Goal: Task Accomplishment & Management: Complete application form

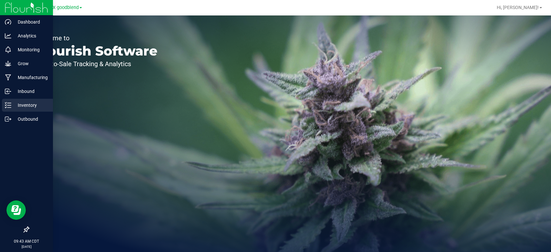
click at [26, 100] on div "Inventory" at bounding box center [27, 105] width 51 height 13
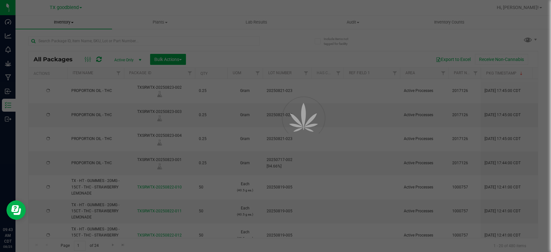
click at [62, 22] on span "Inventory" at bounding box center [63, 22] width 96 height 6
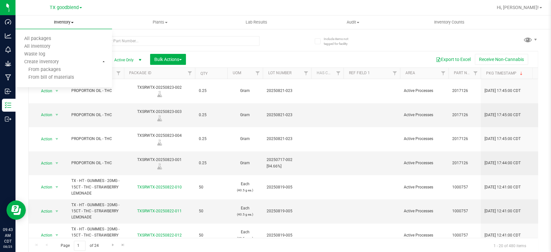
click at [62, 22] on span "Inventory" at bounding box center [63, 22] width 96 height 6
click at [62, 21] on span "Inventory" at bounding box center [63, 22] width 96 height 6
click at [43, 70] on span "From packages" at bounding box center [37, 69] width 45 height 5
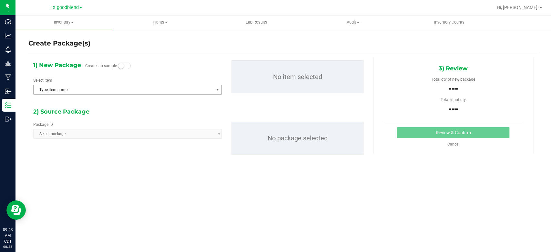
click at [69, 89] on span "Type item name" at bounding box center [124, 89] width 180 height 9
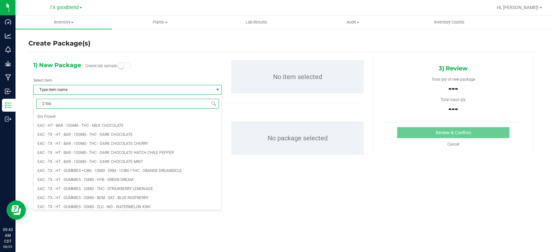
type input "2 food"
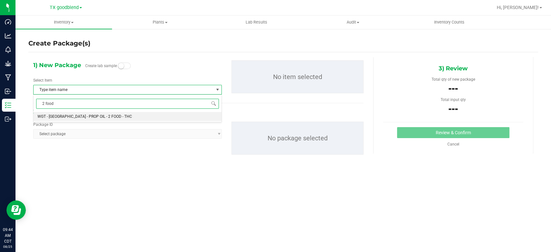
click at [88, 117] on span "WGT - [GEOGRAPHIC_DATA] - PROP OIL - 2 FOOD - THC" at bounding box center [84, 116] width 95 height 5
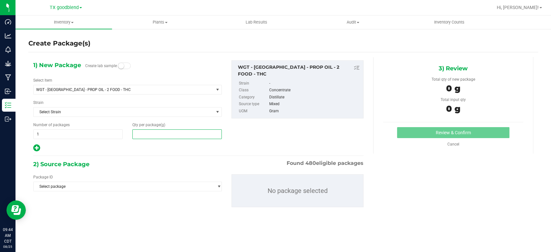
click at [171, 137] on span at bounding box center [176, 134] width 89 height 10
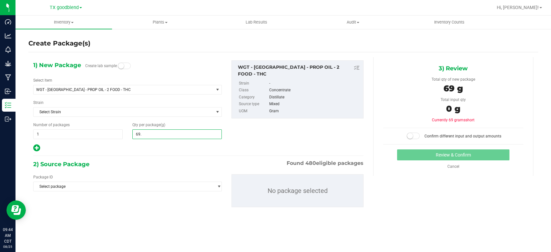
type input "69.1"
type input "69.1000"
click at [77, 132] on span "1 1" at bounding box center [77, 134] width 89 height 10
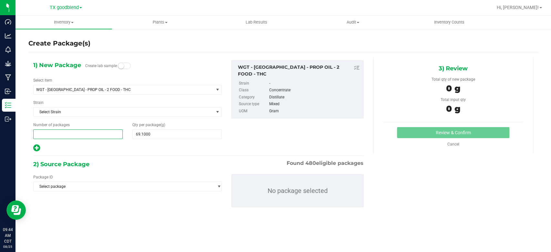
type input "2"
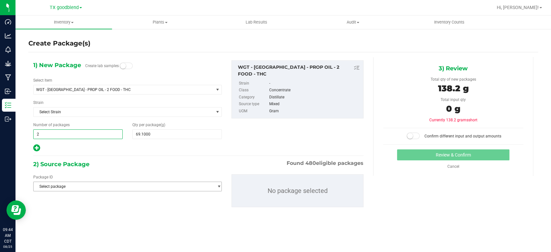
type input "2"
click at [89, 187] on span "Select package" at bounding box center [124, 186] width 180 height 9
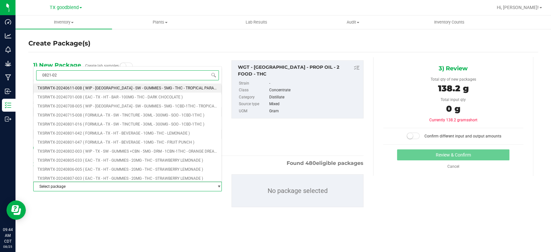
type input "0821-023"
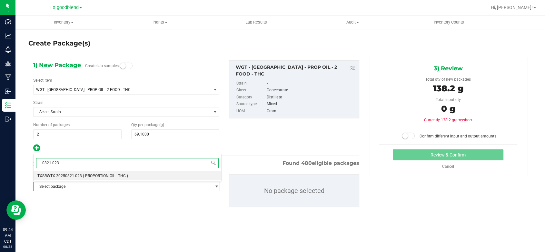
click at [106, 176] on span "( PROPORTION OIL - THC )" at bounding box center [105, 176] width 45 height 5
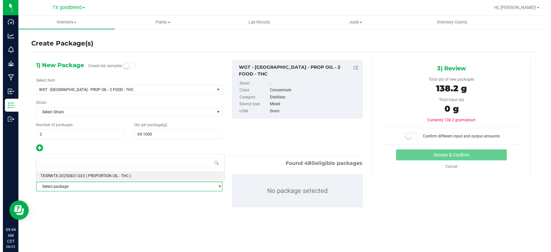
scroll to position [4164, 0]
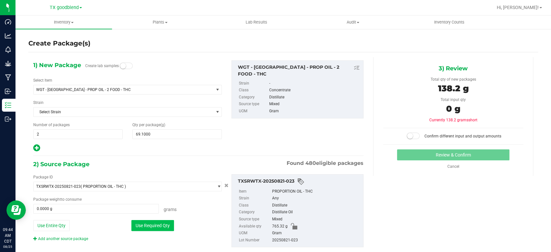
click at [150, 229] on button "Use Required Qty" at bounding box center [152, 225] width 43 height 11
type input "138.2000 g"
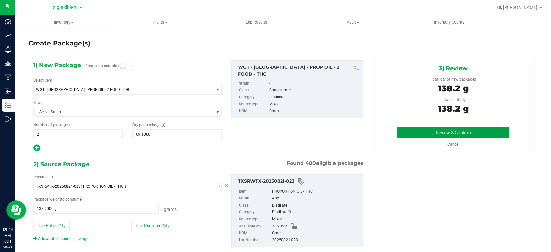
click at [417, 131] on button "Review & Confirm" at bounding box center [453, 132] width 112 height 11
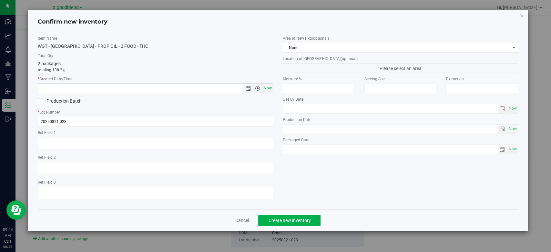
click at [271, 89] on span "Now" at bounding box center [267, 88] width 11 height 9
type input "[DATE] 9:44 AM"
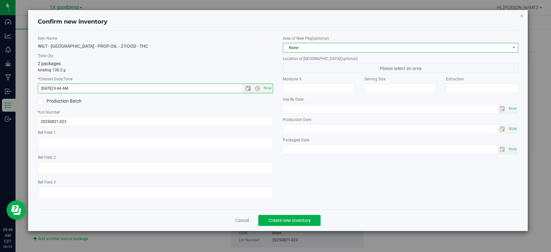
click at [304, 45] on span "None" at bounding box center [396, 47] width 226 height 9
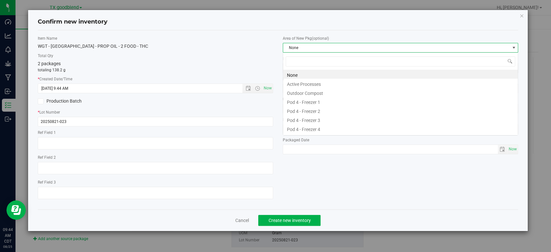
scroll to position [9, 235]
click at [304, 81] on li "Active Processes" at bounding box center [400, 83] width 235 height 9
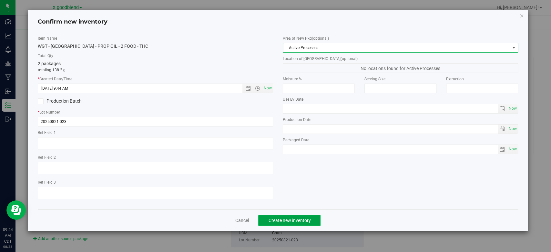
click at [273, 215] on button "Create new inventory" at bounding box center [289, 220] width 62 height 11
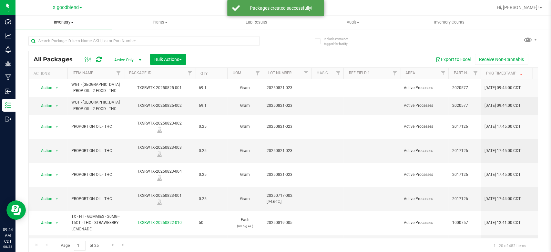
click at [64, 20] on span "Inventory" at bounding box center [63, 22] width 96 height 6
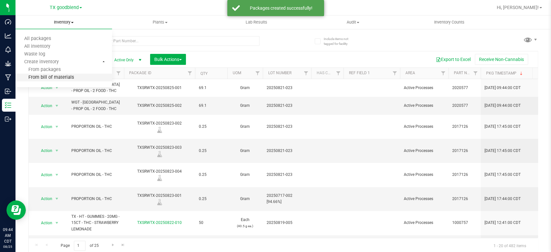
click at [62, 79] on span "From bill of materials" at bounding box center [44, 77] width 58 height 5
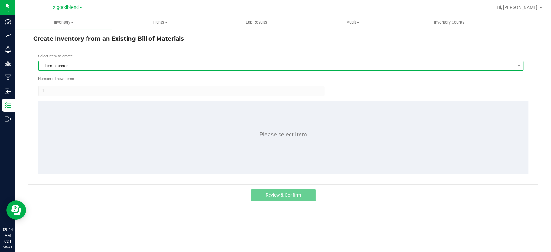
click at [79, 65] on span "Item to create" at bounding box center [277, 65] width 476 height 9
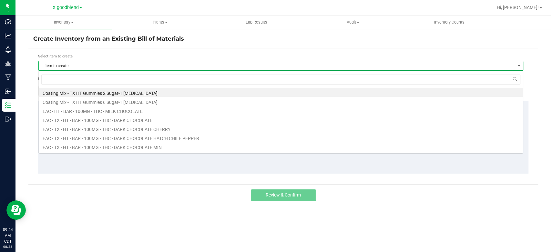
scroll to position [9, 484]
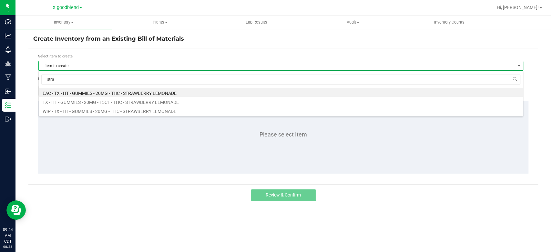
type input "straw"
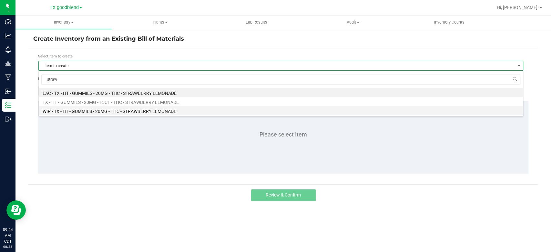
click at [97, 110] on li "WIP - TX - HT - GUMMIES - 20MG - THC - STRAWBERRY LEMONADE" at bounding box center [281, 110] width 484 height 9
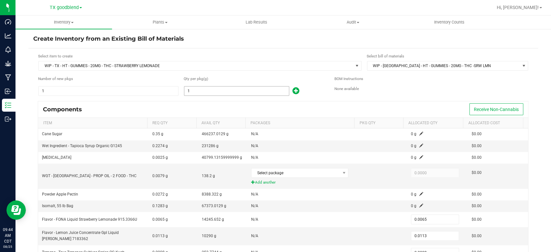
click at [206, 88] on input "1" at bounding box center [236, 90] width 105 height 9
type input "16"
type input "0.1040"
type input "0.1808"
type input "0.0128"
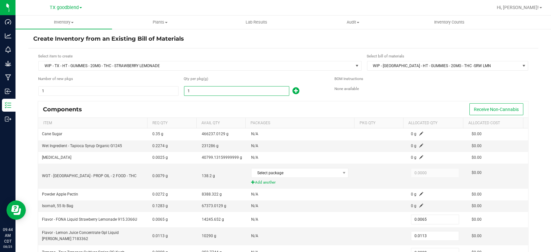
type input "0.0480"
type input "167"
type input "1.0855"
type input "1.8871"
type input "0.1336"
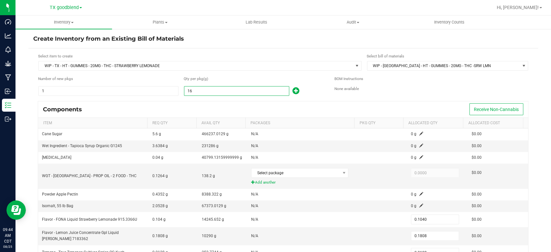
type input "0.5010"
type input "1671"
type input "10.8615"
type input "18.8823"
type input "1.3368"
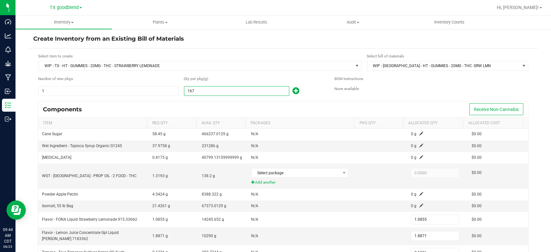
type input "5.0130"
type input "167"
type input "1.0855"
type input "1.8871"
type input "0.1336"
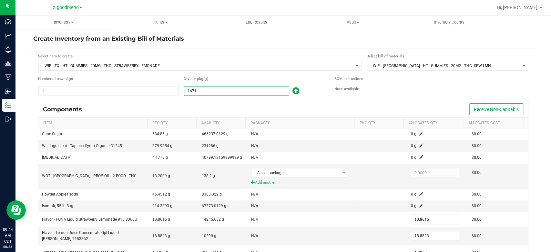
type input "0.5010"
type input "16"
type input "0.1040"
type input "0.1808"
type input "0.0128"
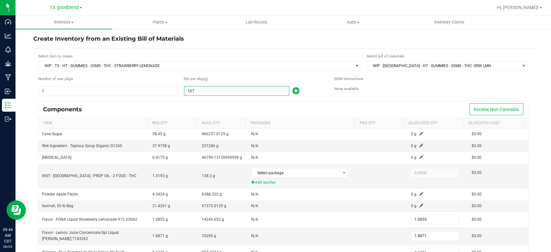
type input "0.0480"
click at [197, 89] on input "16" at bounding box center [236, 90] width 105 height 9
type input "167"
type input "1.0855"
type input "1.8871"
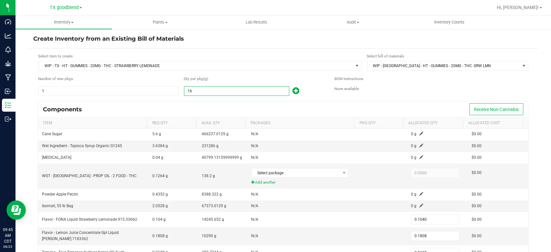
type input "0.1336"
type input "0.5010"
type input "1671"
type input "10.8615"
type input "18.8823"
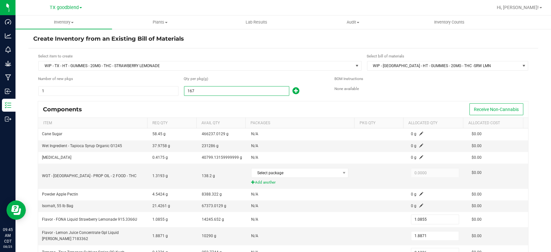
type input "1.3368"
type input "5.0130"
type input "16714"
type input "108.6410"
type input "188.8682"
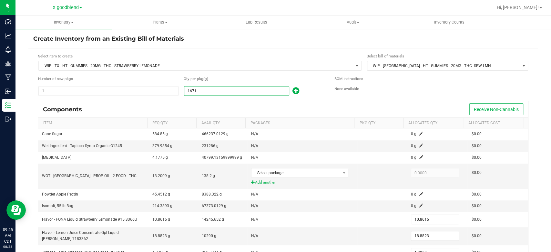
type input "13.3712"
type input "50.1420"
type input "1671"
type input "10.8615"
type input "18.8823"
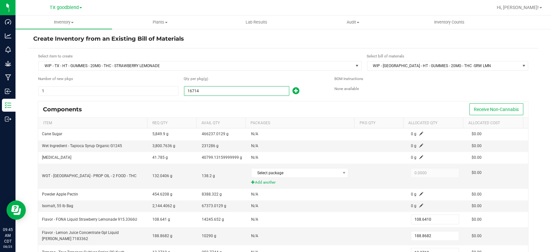
type input "1.3368"
type input "5.0130"
type input "16715"
type input "108.6475"
type input "188.8795"
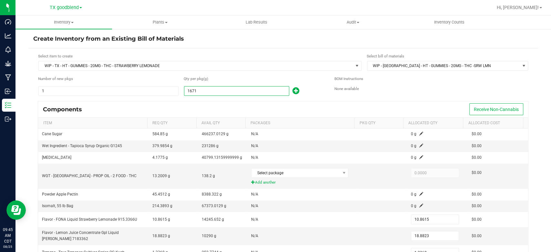
type input "13.3720"
type input "50.1450"
type input "16,715.0000"
click at [225, 113] on div "Components Receive Non-Cannabis" at bounding box center [283, 109] width 490 height 16
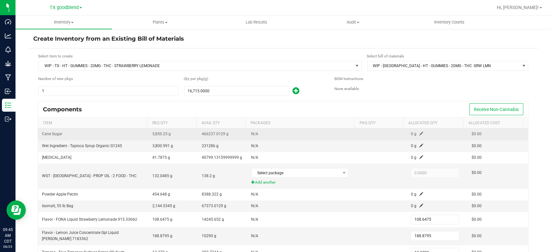
click at [419, 133] on span at bounding box center [421, 134] width 4 height 4
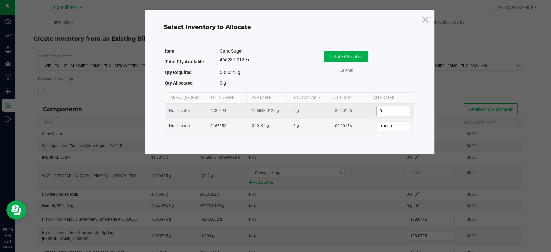
click at [394, 109] on input "0" at bounding box center [392, 110] width 33 height 9
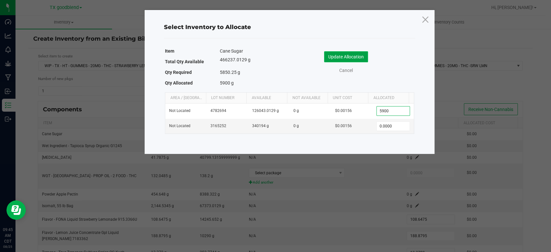
type input "5,900.0000"
click at [359, 54] on button "Update Allocation" at bounding box center [346, 56] width 44 height 11
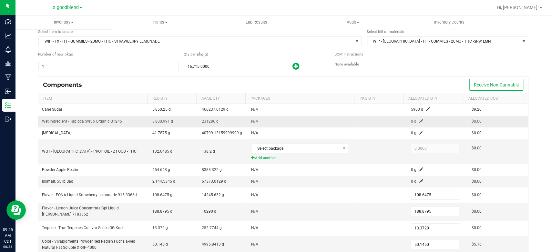
click at [419, 121] on span at bounding box center [421, 121] width 4 height 4
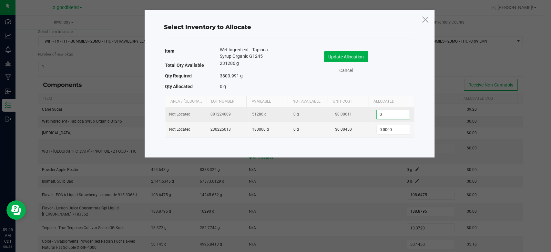
click at [392, 112] on input "0" at bounding box center [392, 114] width 33 height 9
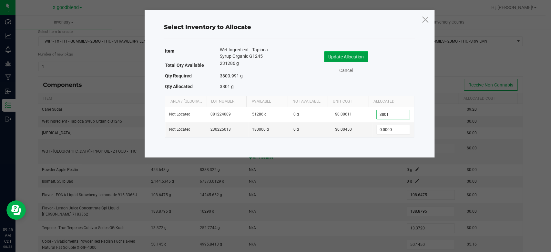
type input "3,801.0000"
click at [347, 57] on button "Update Allocation" at bounding box center [346, 56] width 44 height 11
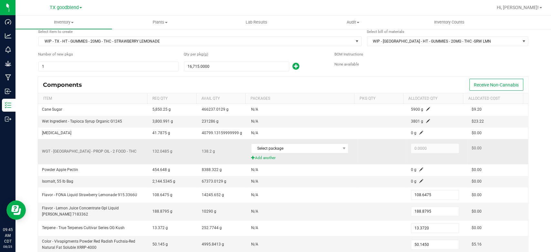
click at [261, 155] on span "Add another" at bounding box center [302, 158] width 102 height 6
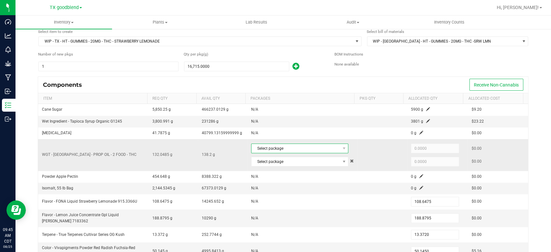
click at [297, 147] on span "Select package" at bounding box center [295, 148] width 88 height 9
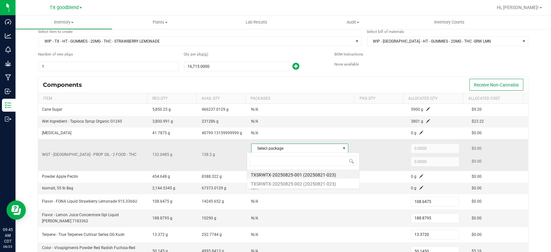
scroll to position [9, 95]
click at [290, 172] on li "TXSRWTX-20250825-001 (20250821-023)" at bounding box center [303, 173] width 112 height 9
type input "69.1000"
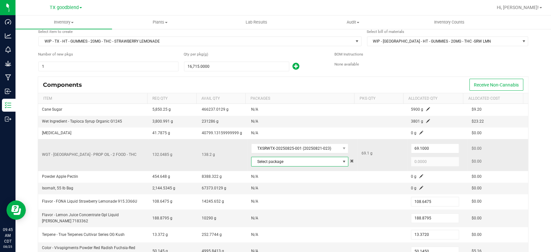
click at [280, 158] on span "Select package" at bounding box center [295, 161] width 88 height 9
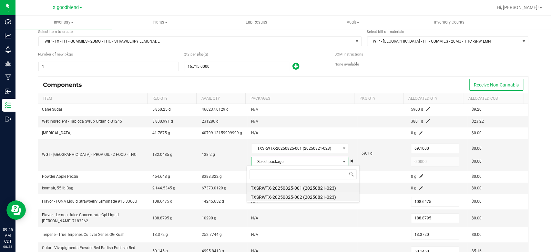
click at [286, 195] on li "TXSRWTX-20250825-002 (20250821-023)" at bounding box center [303, 196] width 112 height 9
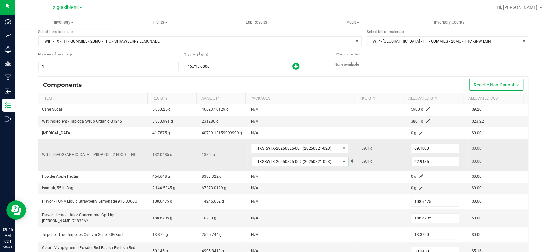
click at [422, 157] on input "62.9485" at bounding box center [434, 161] width 47 height 9
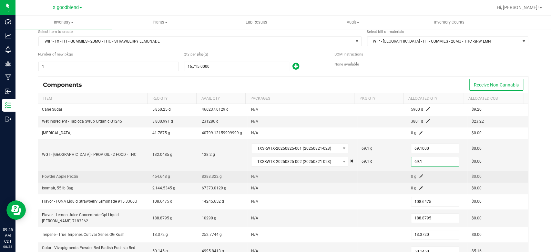
type input "69.1000"
click at [368, 174] on td at bounding box center [381, 177] width 49 height 12
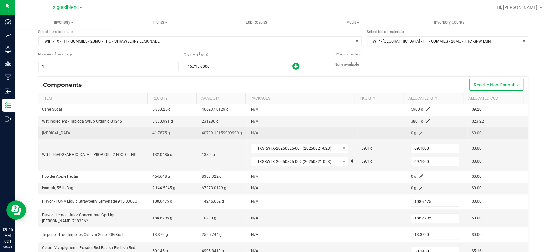
click at [415, 132] on td "0 g" at bounding box center [437, 133] width 61 height 12
click at [419, 132] on span at bounding box center [421, 133] width 4 height 4
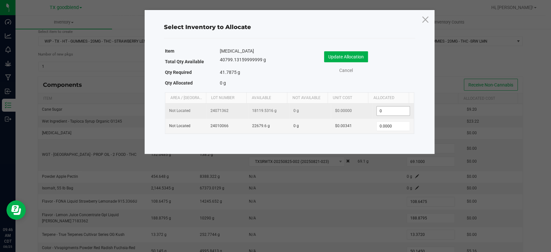
click at [389, 114] on input "0" at bounding box center [392, 110] width 33 height 9
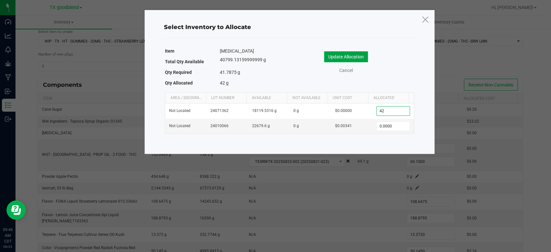
type input "42.0000"
click at [348, 56] on button "Update Allocation" at bounding box center [346, 56] width 44 height 11
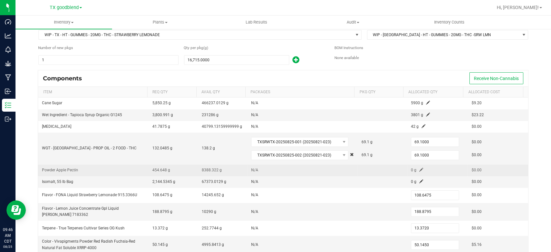
click at [357, 168] on td at bounding box center [381, 171] width 49 height 12
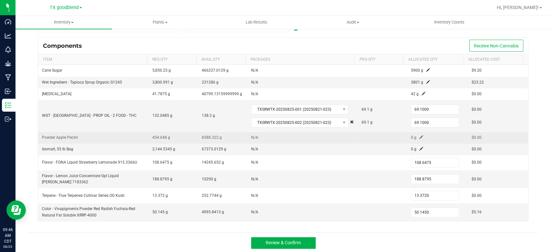
click at [419, 135] on span at bounding box center [421, 137] width 4 height 4
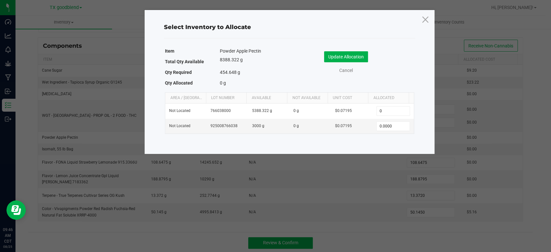
click at [385, 111] on input "0" at bounding box center [392, 110] width 33 height 9
type input "455.0000"
click at [356, 51] on button "Update Allocation" at bounding box center [346, 56] width 44 height 11
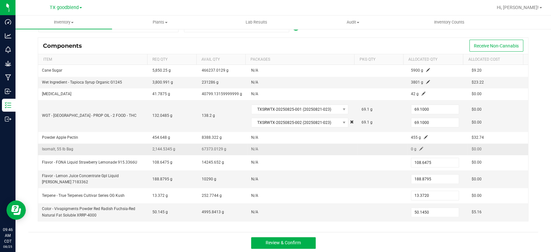
click at [419, 147] on span at bounding box center [421, 149] width 4 height 4
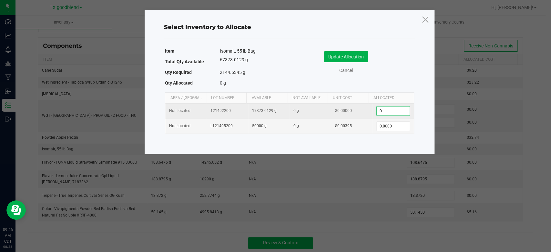
click at [387, 113] on input "0" at bounding box center [392, 110] width 33 height 9
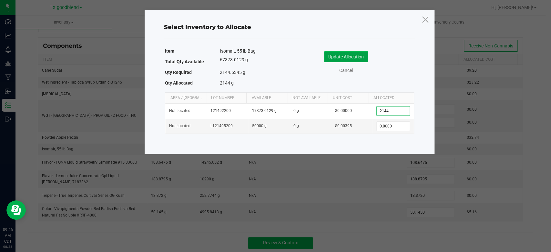
type input "2,144.0000"
click at [345, 59] on button "Update Allocation" at bounding box center [346, 56] width 44 height 11
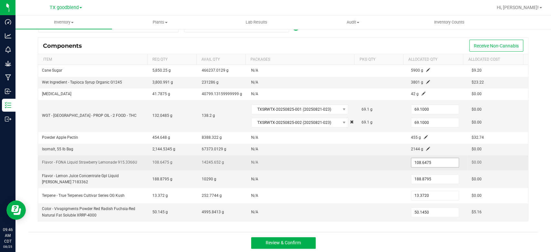
click at [431, 164] on input "108.6475" at bounding box center [434, 162] width 47 height 9
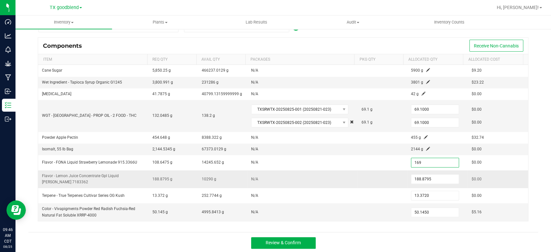
type input "169.0000"
click at [357, 181] on td at bounding box center [381, 179] width 49 height 18
click at [439, 177] on input "188.8795" at bounding box center [434, 179] width 47 height 9
type input "50.0000"
click at [344, 203] on td "N/A" at bounding box center [302, 211] width 110 height 17
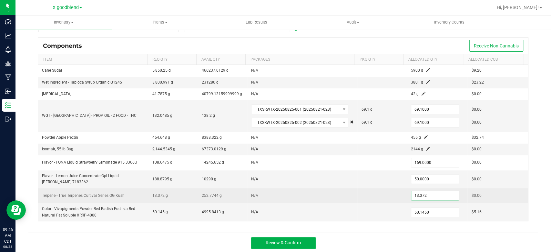
click at [437, 192] on input "13.372" at bounding box center [434, 195] width 47 height 9
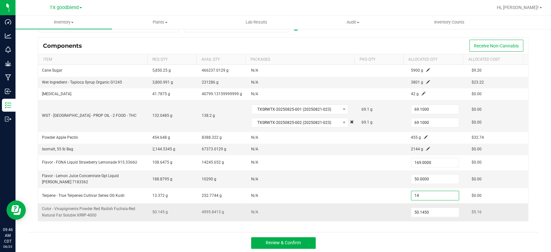
type input "14.0000"
click at [345, 205] on td "N/A" at bounding box center [302, 211] width 110 height 17
click at [430, 214] on input "50.145" at bounding box center [434, 212] width 47 height 9
type input "100.0000"
click at [382, 237] on div "Review & Confirm" at bounding box center [282, 243] width 509 height 22
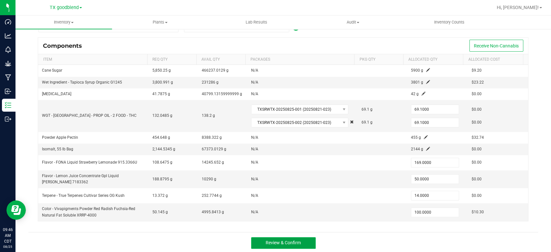
click at [251, 239] on button "Review & Confirm" at bounding box center [283, 243] width 65 height 12
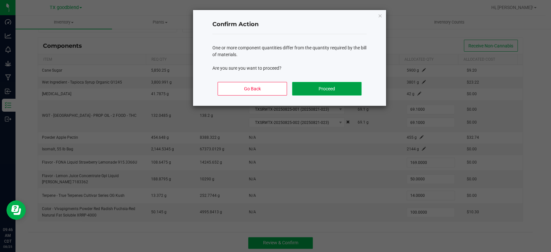
click at [312, 84] on button "Proceed" at bounding box center [326, 89] width 69 height 14
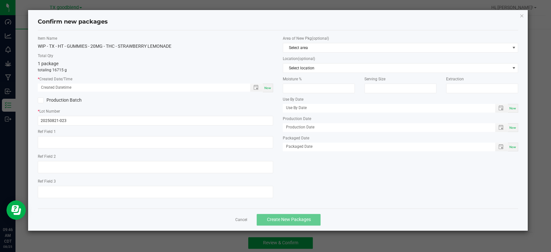
click at [266, 87] on span "Now" at bounding box center [267, 88] width 7 height 4
type input "[DATE] 09:46 AM"
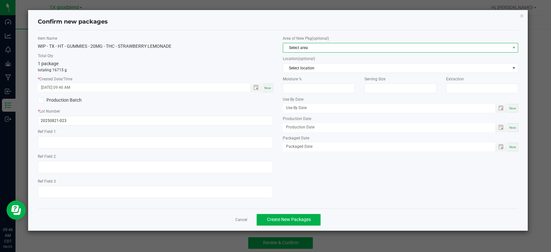
click at [315, 49] on span "Select area" at bounding box center [396, 47] width 226 height 9
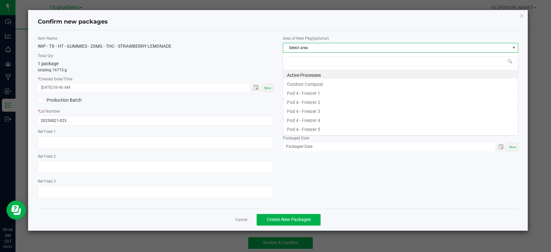
scroll to position [9, 235]
click at [315, 75] on li "Active Processes" at bounding box center [400, 74] width 235 height 9
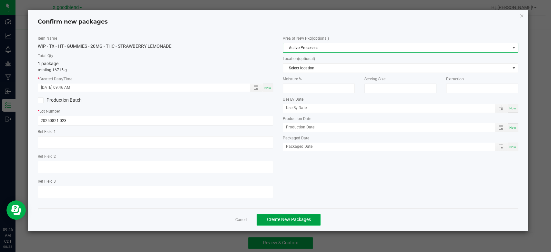
click at [289, 223] on button "Create New Packages" at bounding box center [288, 220] width 64 height 12
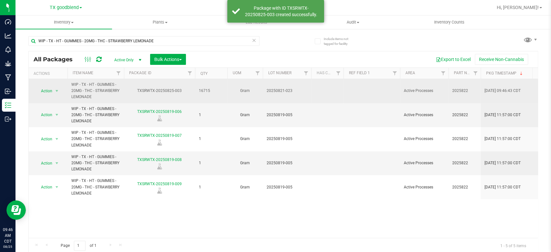
click at [289, 88] on span "20250821-023" at bounding box center [286, 91] width 41 height 6
click at [289, 88] on input "20250821-023" at bounding box center [285, 91] width 46 height 10
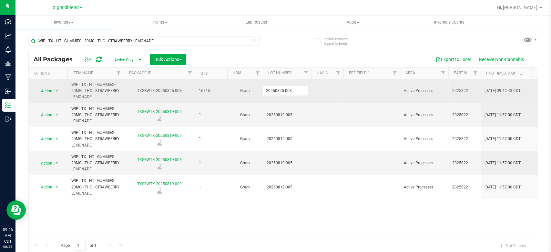
type input "20250825-003"
click at [39, 93] on span "Action" at bounding box center [43, 90] width 17 height 9
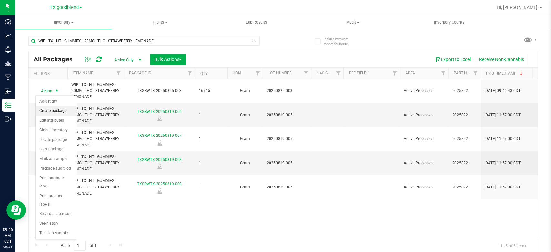
click at [45, 112] on li "Create package" at bounding box center [55, 111] width 41 height 10
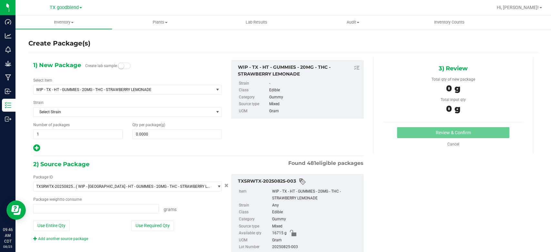
type input "0.0000 g"
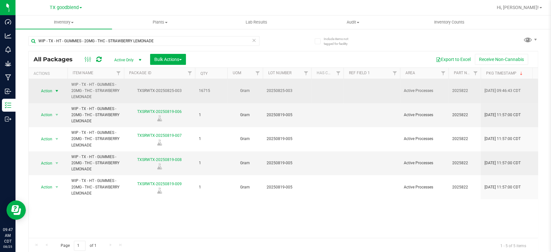
click at [52, 92] on span "Action" at bounding box center [43, 90] width 17 height 9
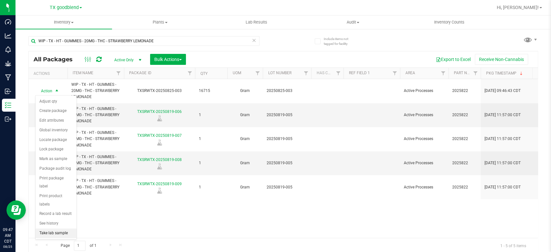
click at [54, 228] on li "Take lab sample" at bounding box center [55, 233] width 41 height 10
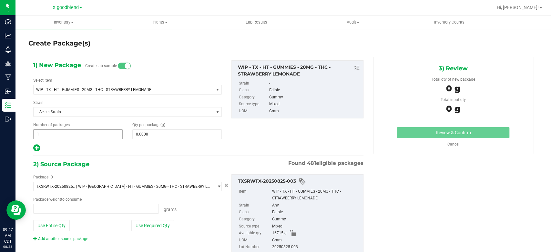
type input "0.0000 g"
click at [63, 135] on span "1 1" at bounding box center [77, 134] width 89 height 10
type input "4"
click at [157, 135] on span at bounding box center [176, 134] width 89 height 10
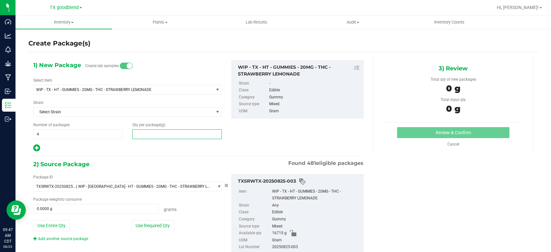
type input "1"
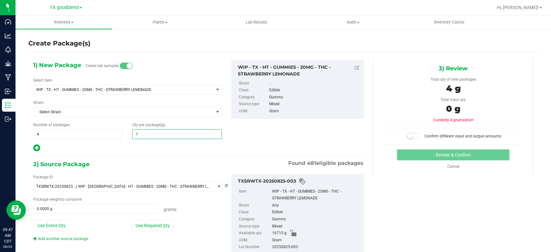
click at [157, 135] on input "1" at bounding box center [177, 134] width 89 height 9
type input "1.0000"
click at [148, 224] on button "Use Required Qty" at bounding box center [152, 225] width 43 height 11
type input "4.0000 g"
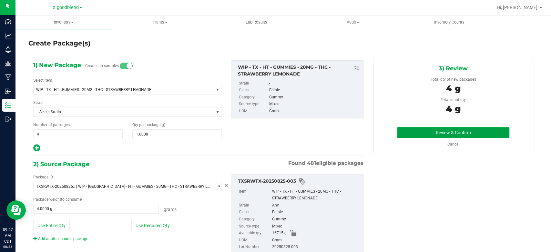
click at [435, 134] on button "Review & Confirm" at bounding box center [453, 132] width 112 height 11
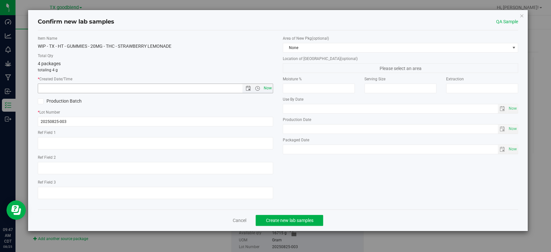
click at [266, 89] on span "Now" at bounding box center [267, 88] width 11 height 9
type input "[DATE] 9:47 AM"
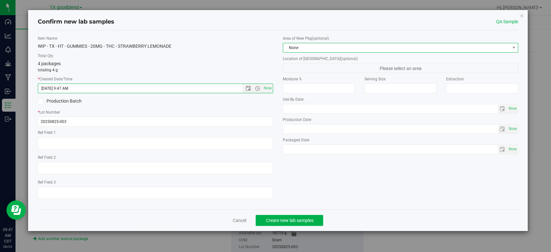
click at [310, 49] on span "None" at bounding box center [396, 47] width 226 height 9
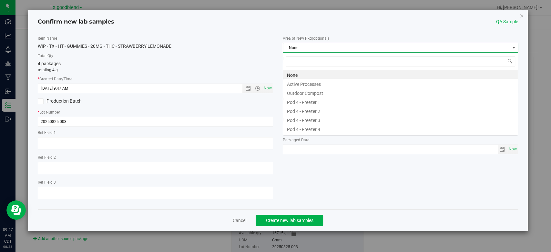
scroll to position [9, 235]
click at [313, 79] on li "Active Processes" at bounding box center [400, 83] width 235 height 9
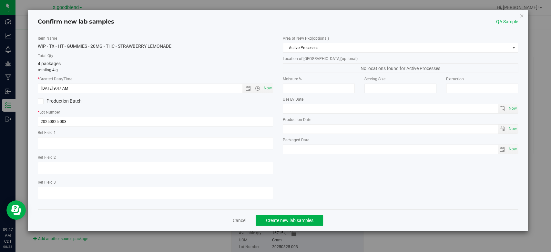
click at [277, 214] on div "Cancel Create new lab samples" at bounding box center [278, 220] width 480 height 22
click at [277, 218] on span "Create new lab samples" at bounding box center [288, 220] width 47 height 5
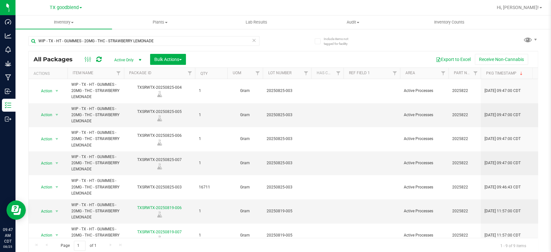
click at [478, 241] on div "Page 1 of 1 1 - 9 of 9 items" at bounding box center [283, 245] width 509 height 15
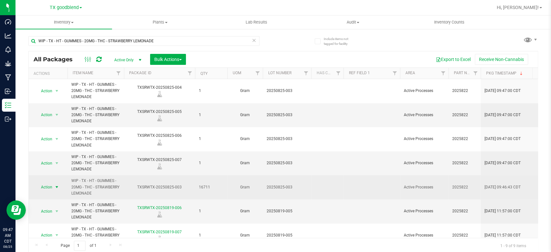
click at [45, 188] on span "Action" at bounding box center [43, 187] width 17 height 9
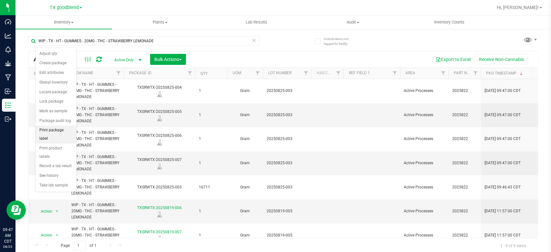
click at [56, 128] on li "Print package label" at bounding box center [55, 134] width 41 height 18
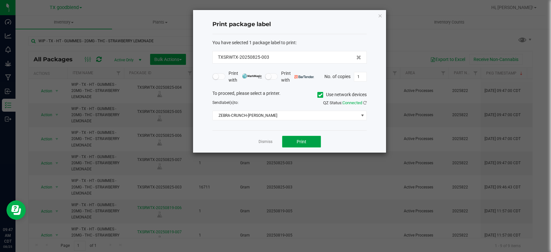
click at [297, 140] on span "Print" at bounding box center [301, 141] width 10 height 5
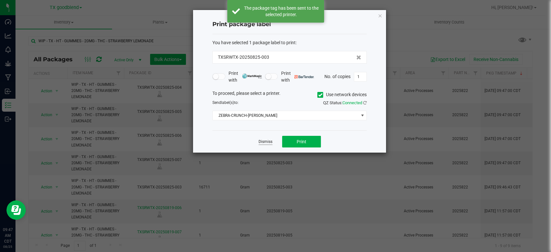
click at [269, 143] on link "Dismiss" at bounding box center [265, 141] width 14 height 5
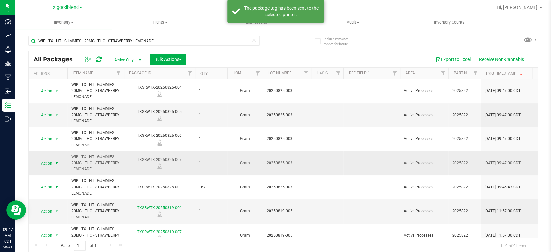
click at [49, 160] on span "Action" at bounding box center [43, 163] width 17 height 9
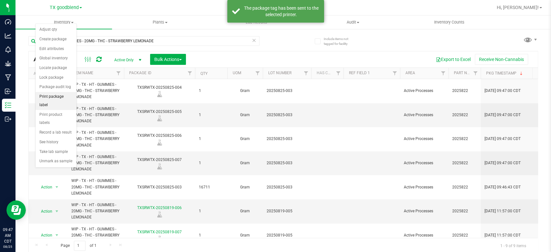
click at [64, 92] on li "Print package label" at bounding box center [55, 101] width 41 height 18
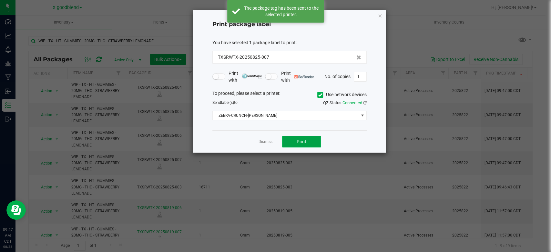
click at [297, 140] on span "Print" at bounding box center [301, 141] width 10 height 5
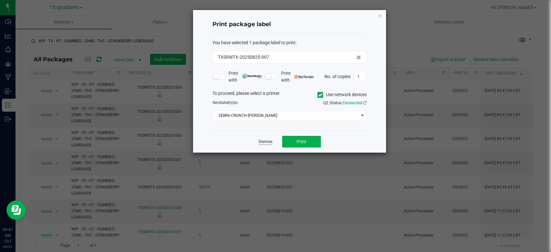
click at [272, 140] on link "Dismiss" at bounding box center [265, 141] width 14 height 5
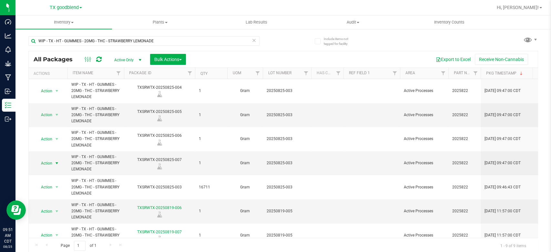
click at [252, 39] on icon at bounding box center [254, 40] width 5 height 8
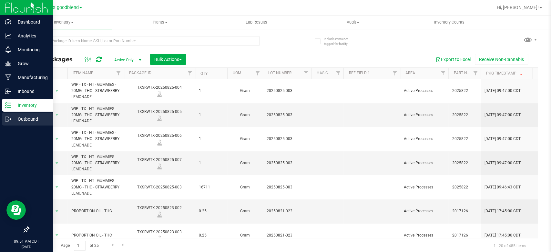
click at [10, 117] on icon at bounding box center [8, 119] width 6 height 6
